Goal: Find specific page/section: Find specific page/section

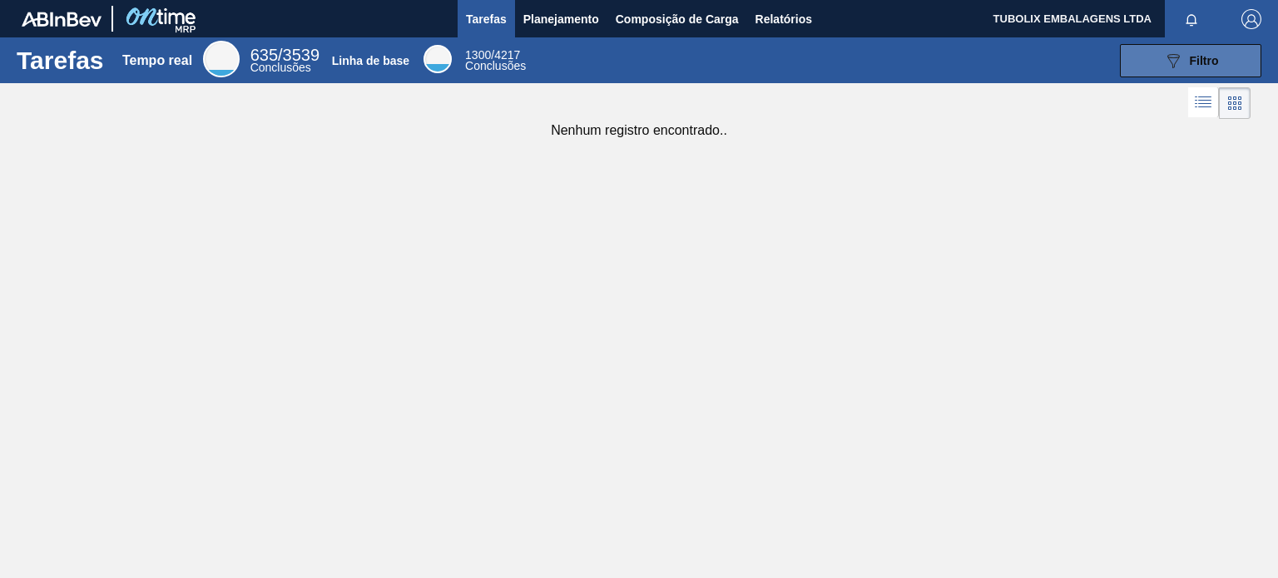
click at [1164, 70] on button "089F7B8B-B2A5-4AFE-B5C0-19BA573D28AC Filtro" at bounding box center [1190, 60] width 141 height 33
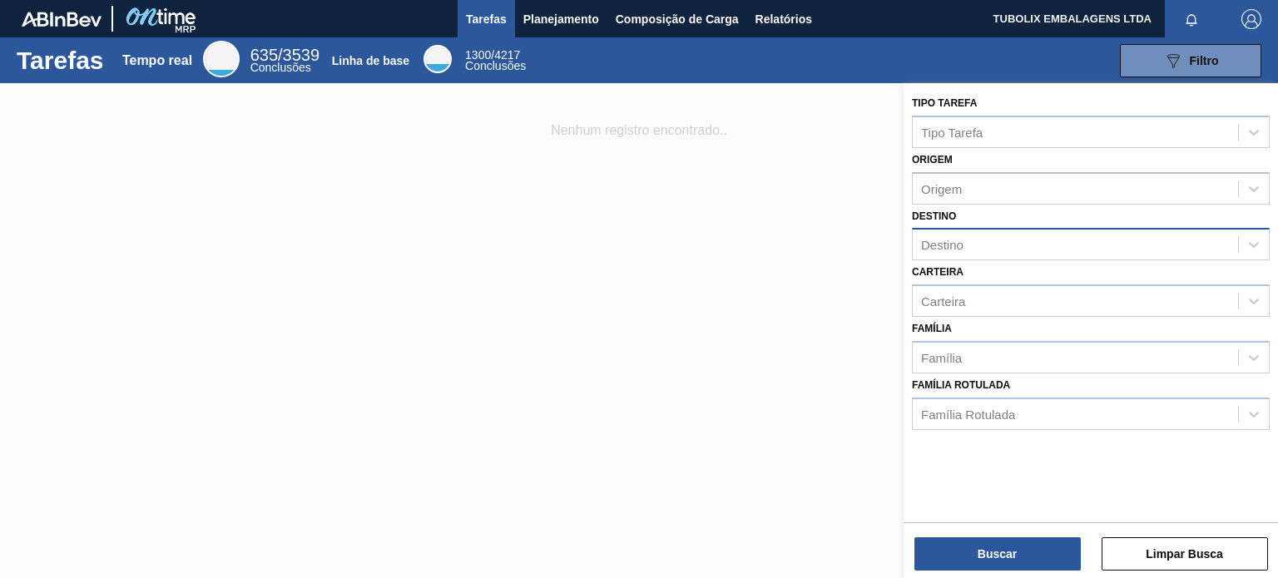
click at [964, 243] on div "Destino" at bounding box center [1075, 245] width 325 height 24
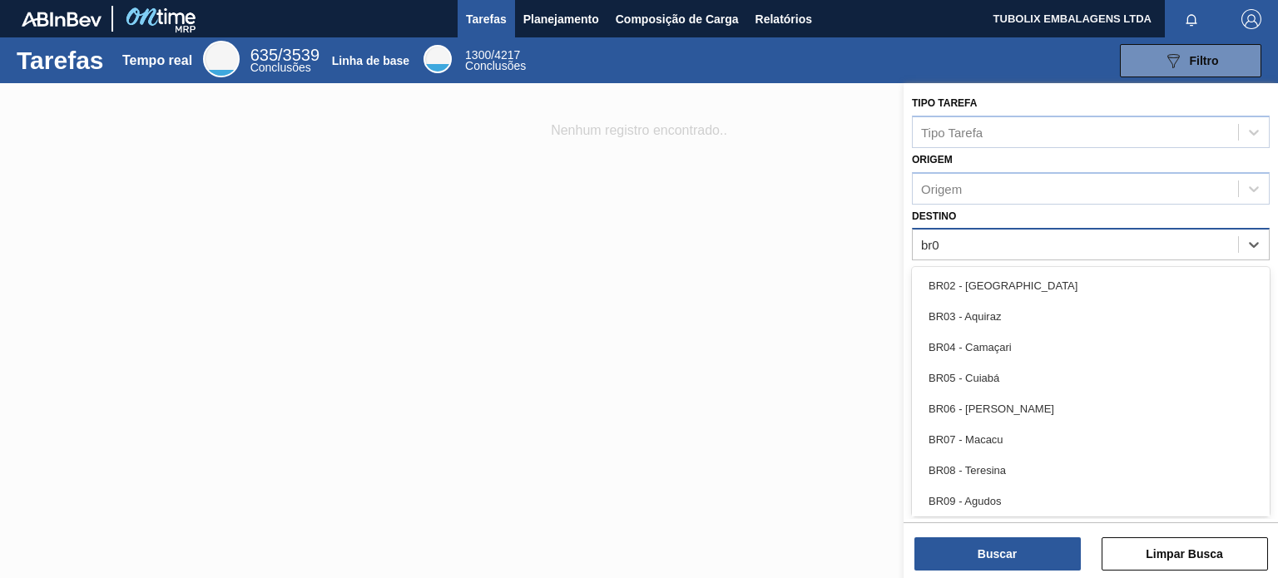
type input "br05"
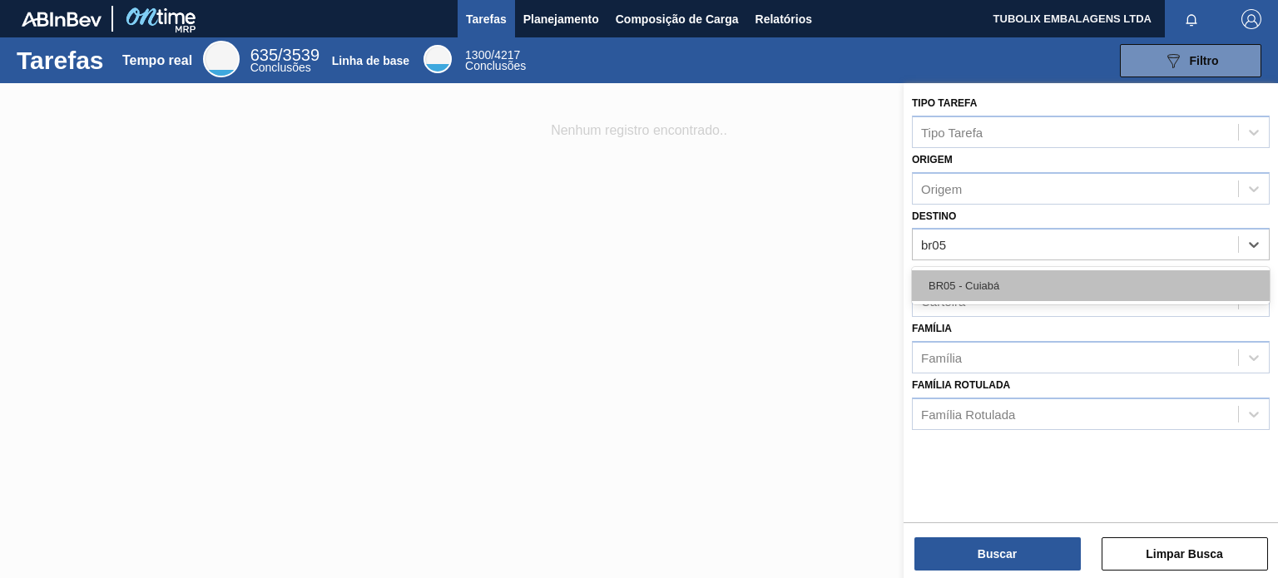
click at [949, 286] on font "BR05 - Cuiabá" at bounding box center [964, 286] width 71 height 12
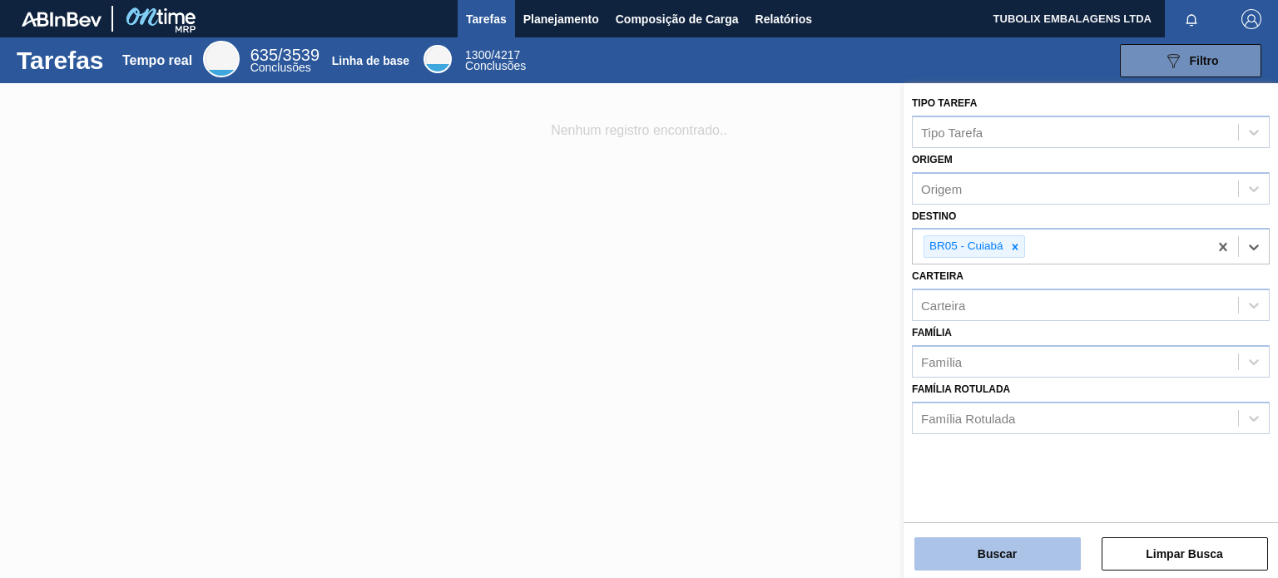
click at [1012, 555] on font "Buscar" at bounding box center [997, 553] width 39 height 13
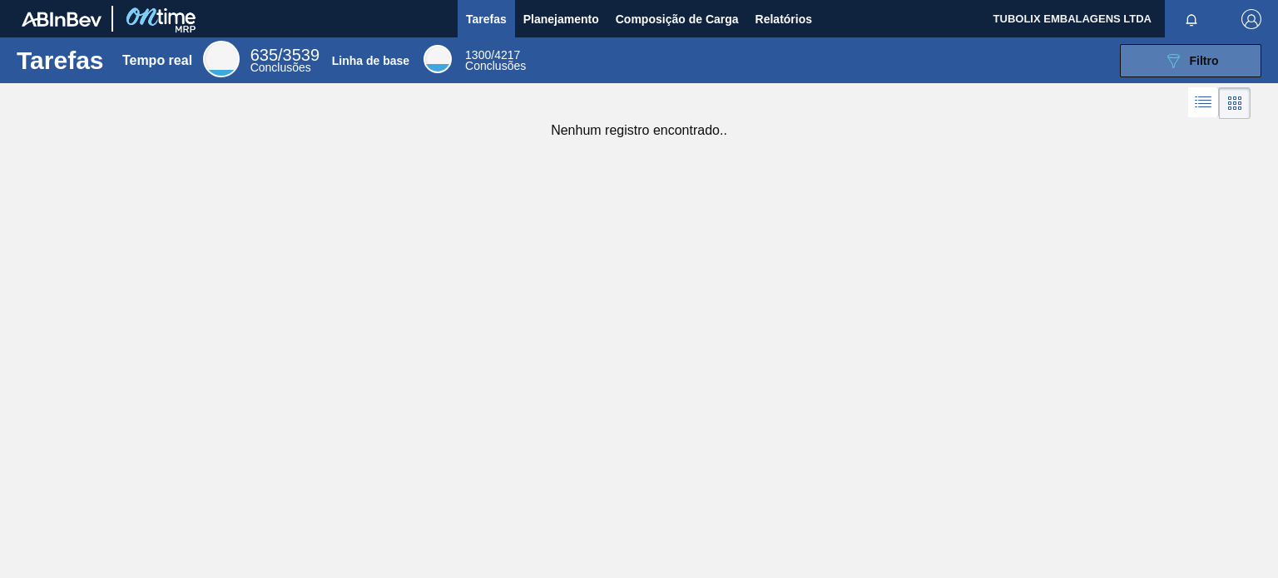
click at [1186, 67] on div "089F7B8B-B2A5-4AFE-B5C0-19BA573D28AC Filtro" at bounding box center [1191, 61] width 56 height 20
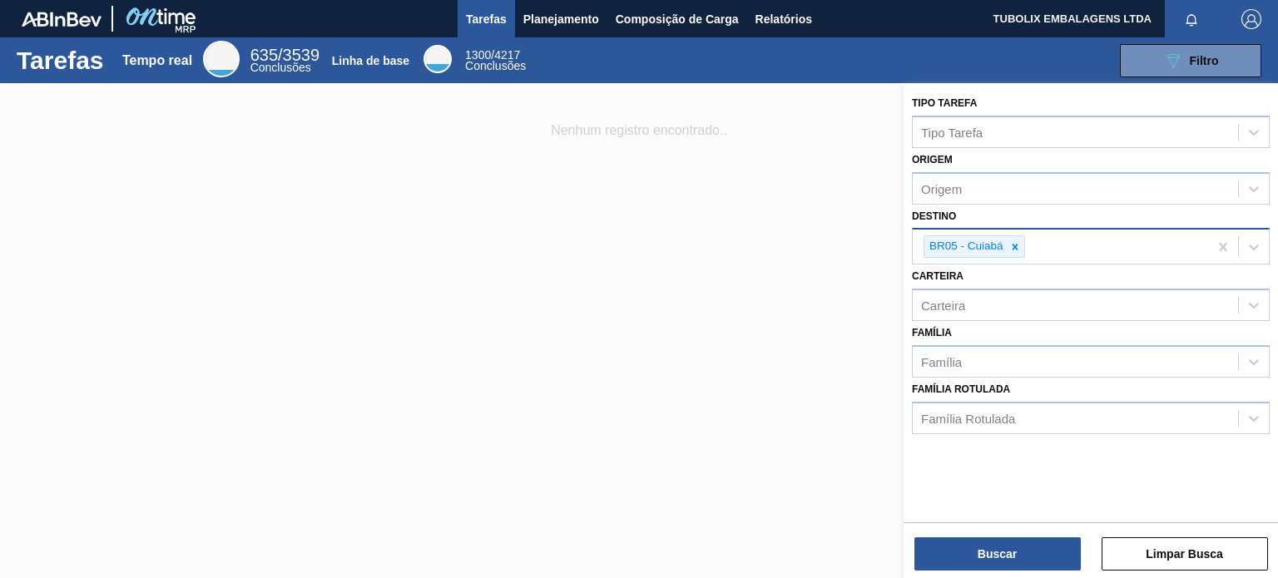
click at [1002, 247] on font "BR05 - Cuiabá" at bounding box center [966, 246] width 74 height 12
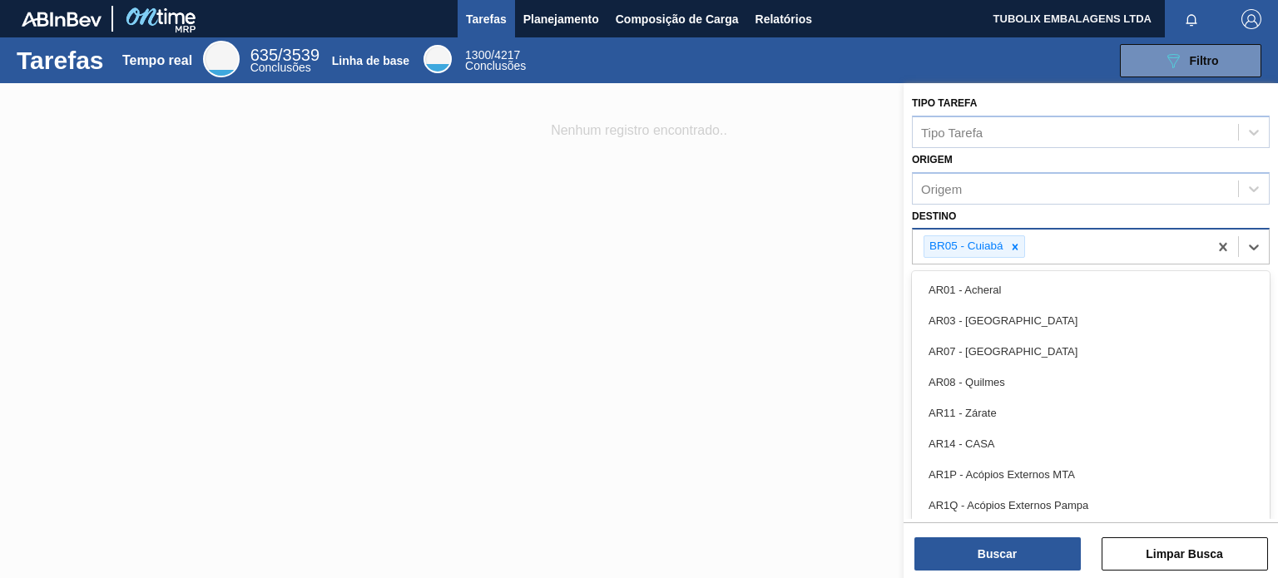
click at [1002, 247] on font "BR05 - Cuiabá" at bounding box center [966, 246] width 74 height 12
